Goal: Find contact information: Find contact information

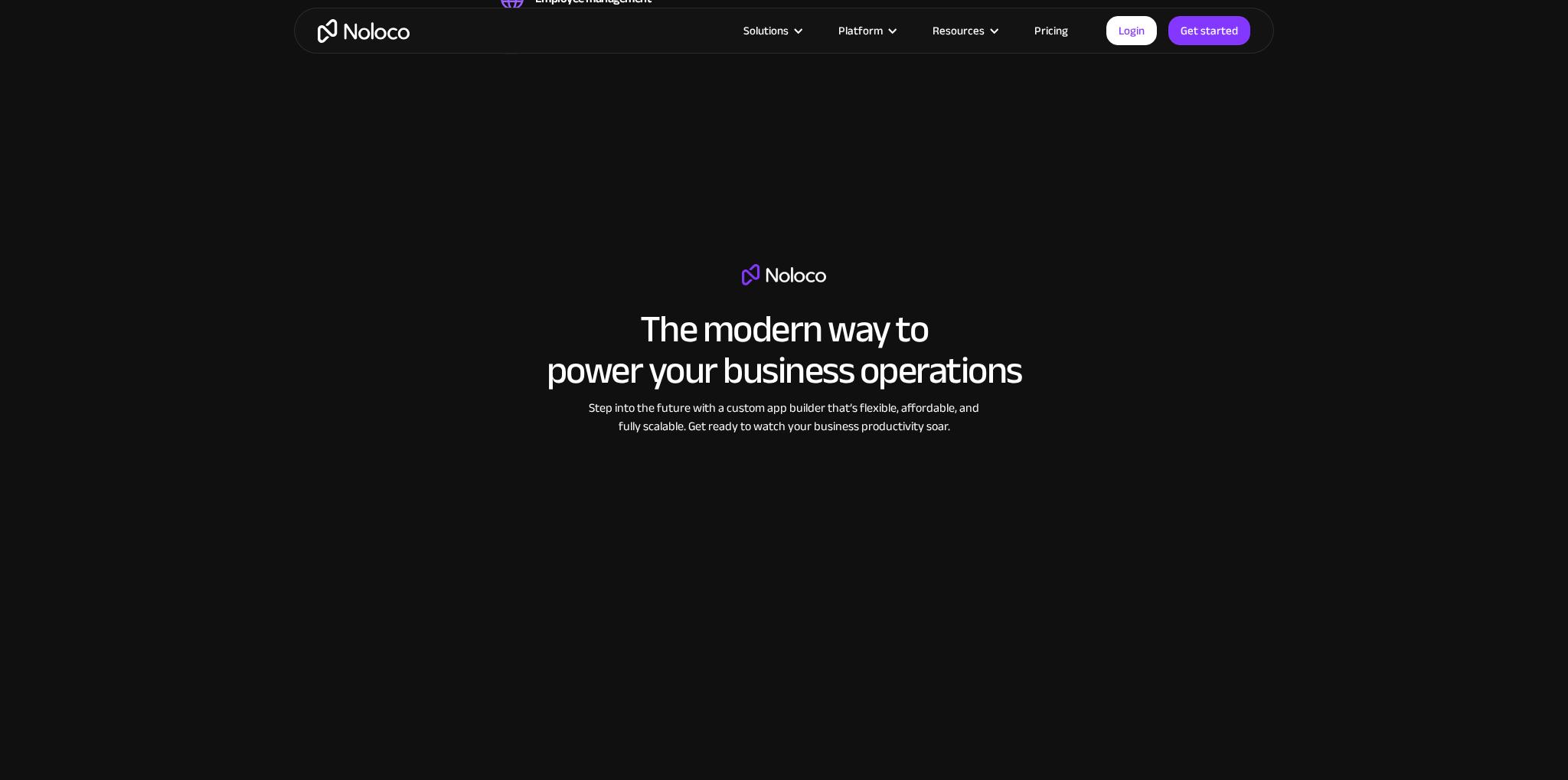
scroll to position [1698, 0]
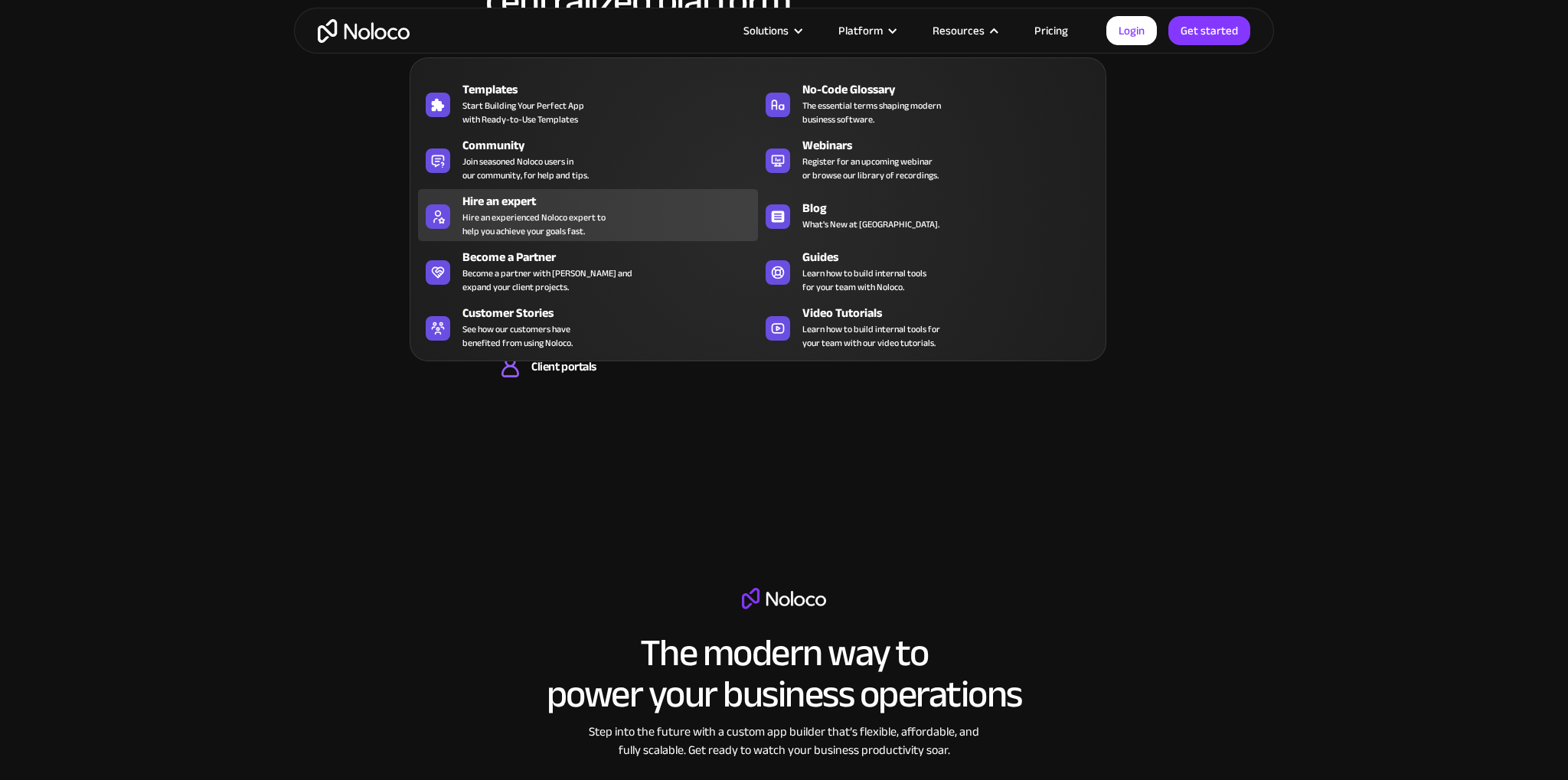
click at [506, 210] on div "Hire an experienced Noloco expert to help you achieve your goals fast." at bounding box center [533, 224] width 143 height 28
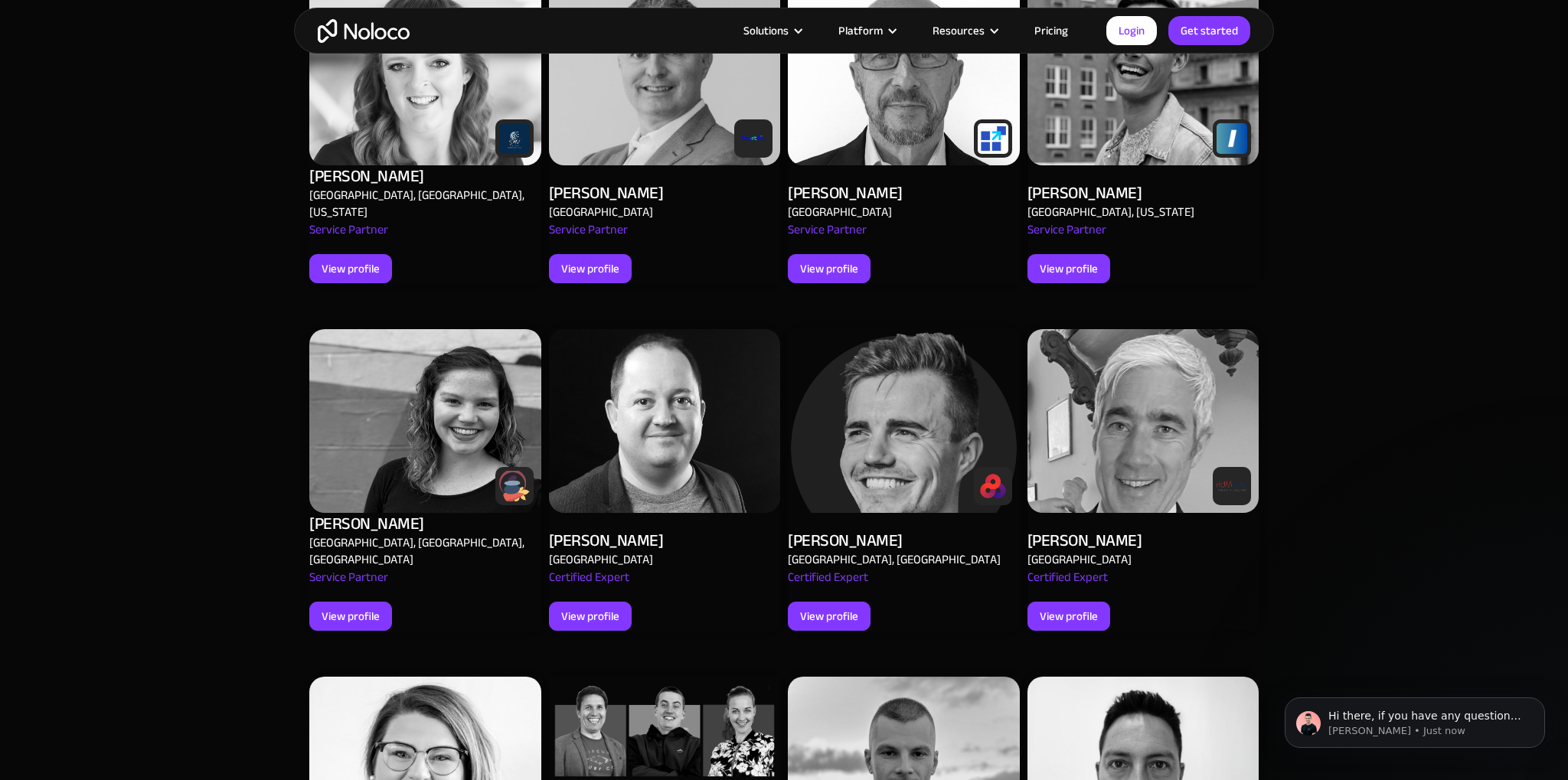
scroll to position [1536, 0]
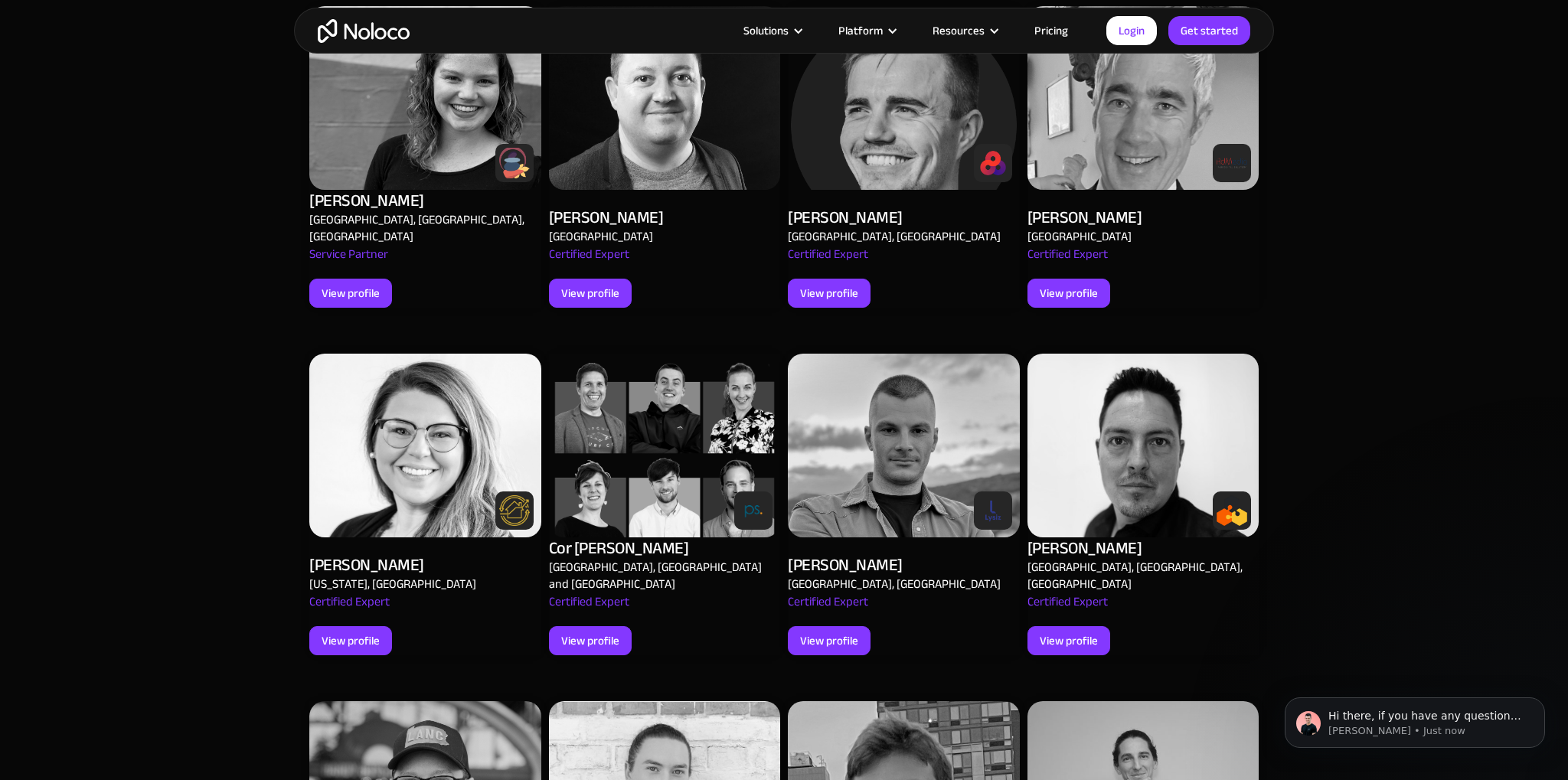
click at [390, 424] on img at bounding box center [425, 445] width 232 height 184
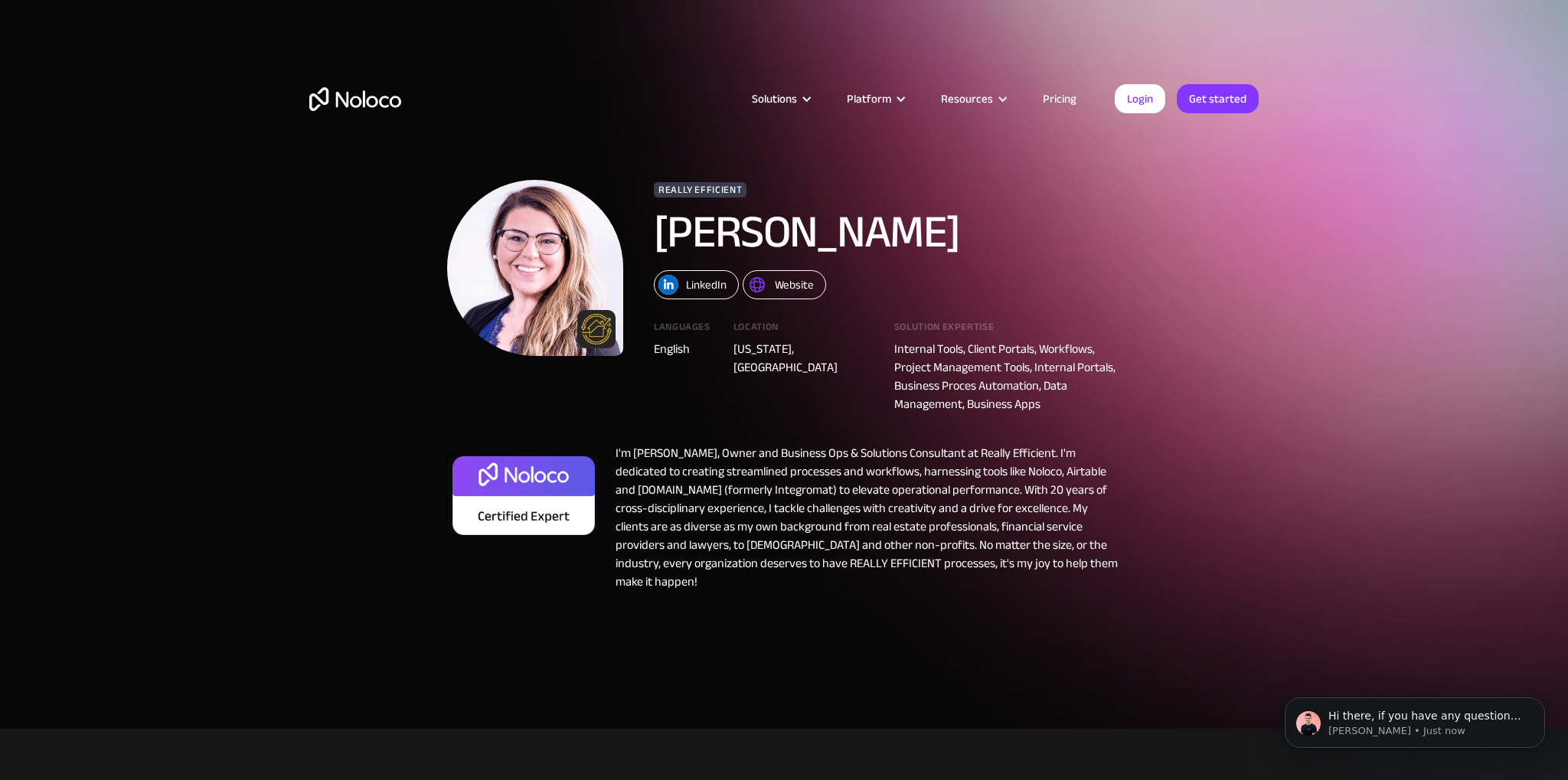
click at [791, 282] on div "Website" at bounding box center [794, 285] width 39 height 20
click at [357, 101] on img "home" at bounding box center [356, 98] width 92 height 24
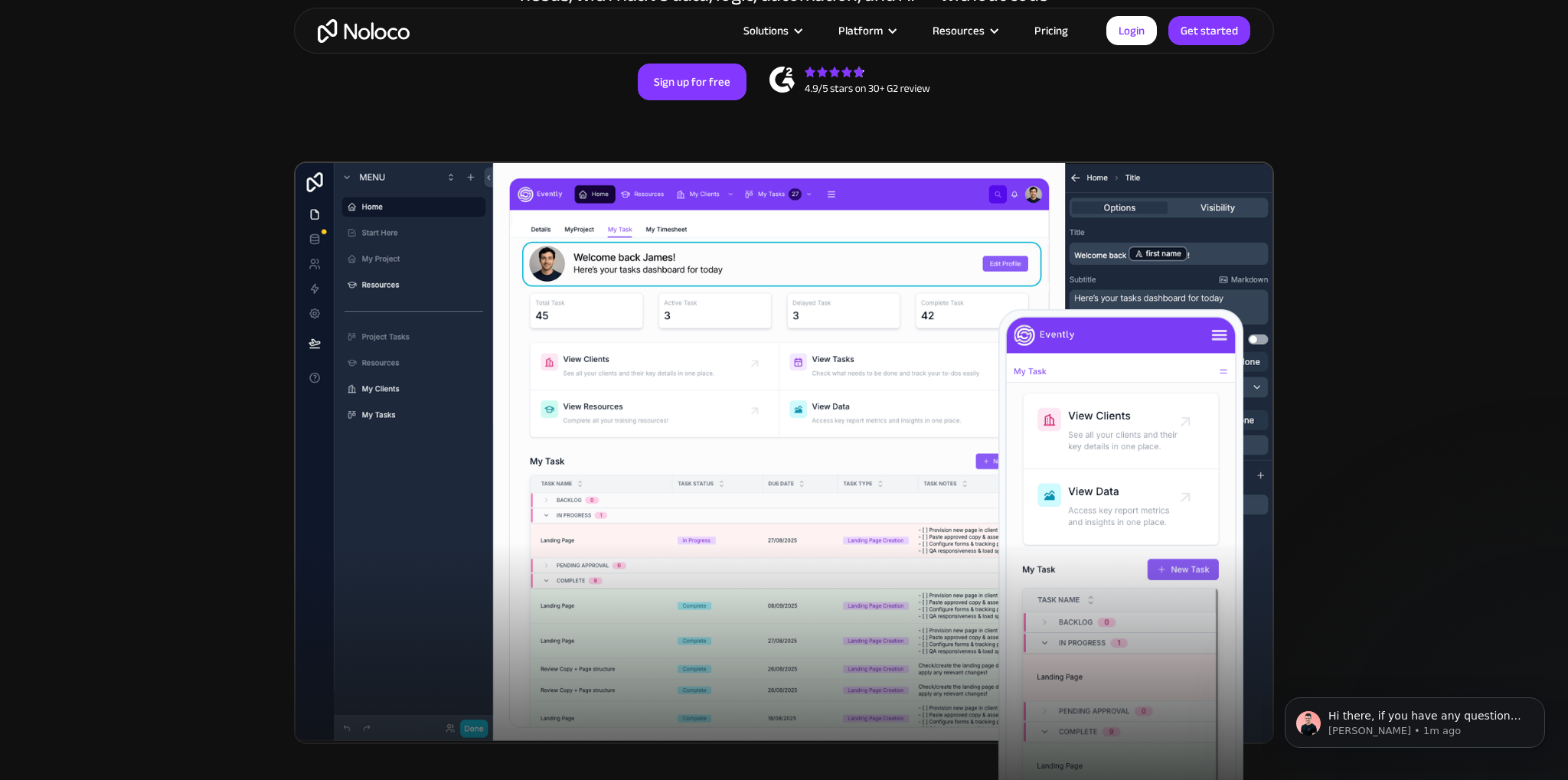
scroll to position [808, 0]
